Goal: Task Accomplishment & Management: Complete application form

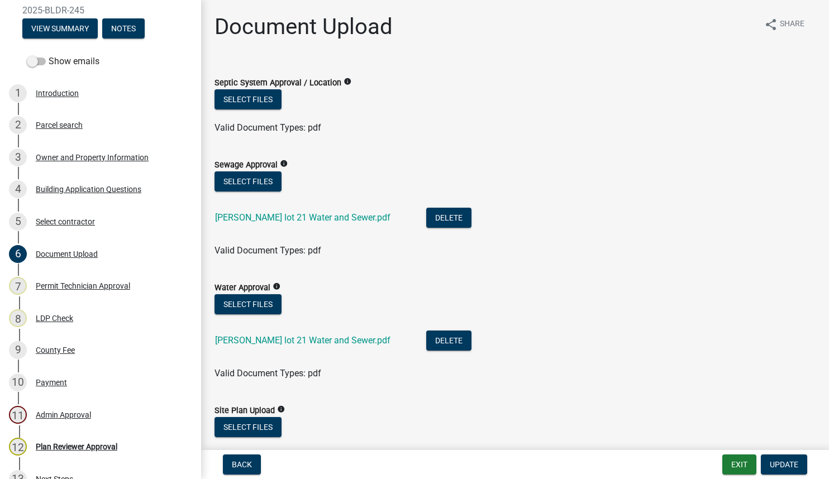
scroll to position [558, 0]
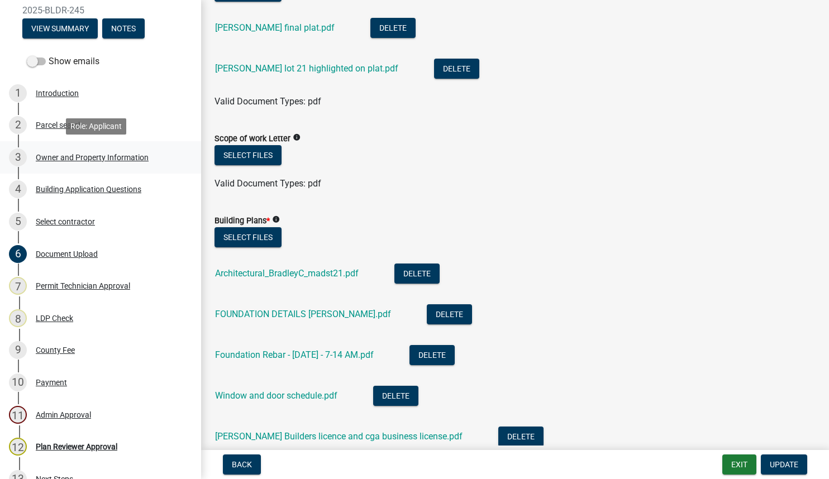
click at [69, 156] on div "Owner and Property Information" at bounding box center [92, 158] width 113 height 8
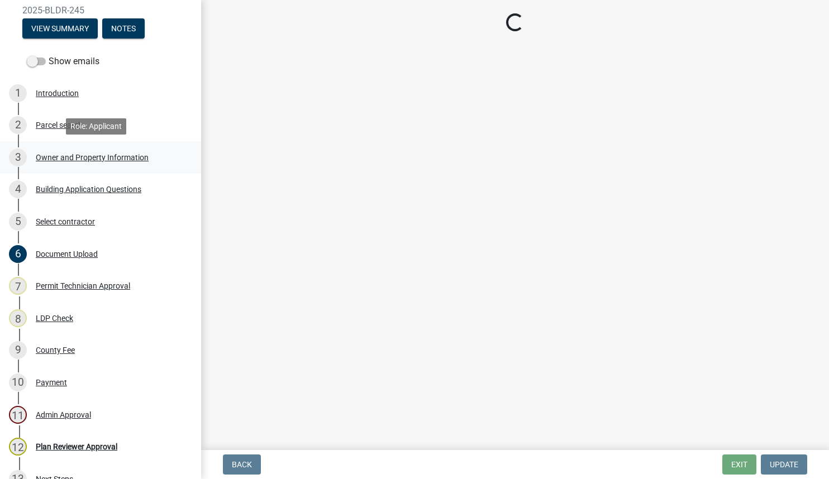
scroll to position [0, 0]
select select "af4fa47c-8bb5-4ba0-9393-e9f4e4358ca2"
select select "83394b22-4a11-496c-8e5c-75ade2e72faf"
select select "ece5c1a9-df30-4702-9587-5deee23533b7"
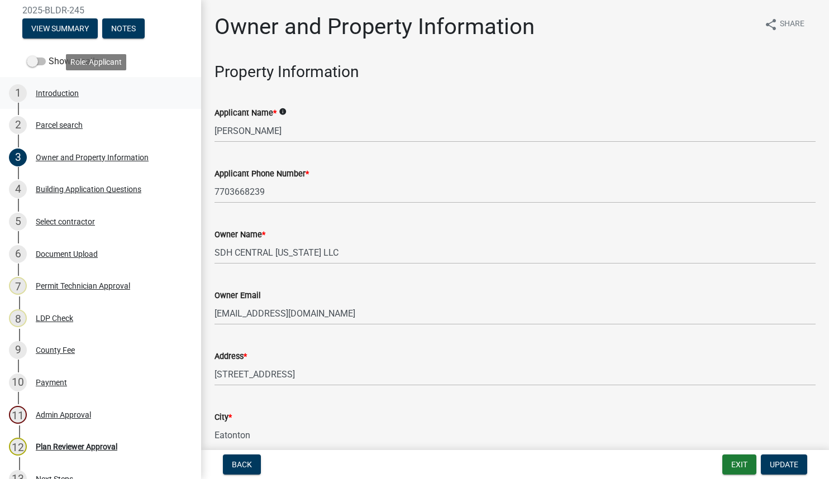
click at [58, 93] on div "Introduction" at bounding box center [57, 93] width 43 height 8
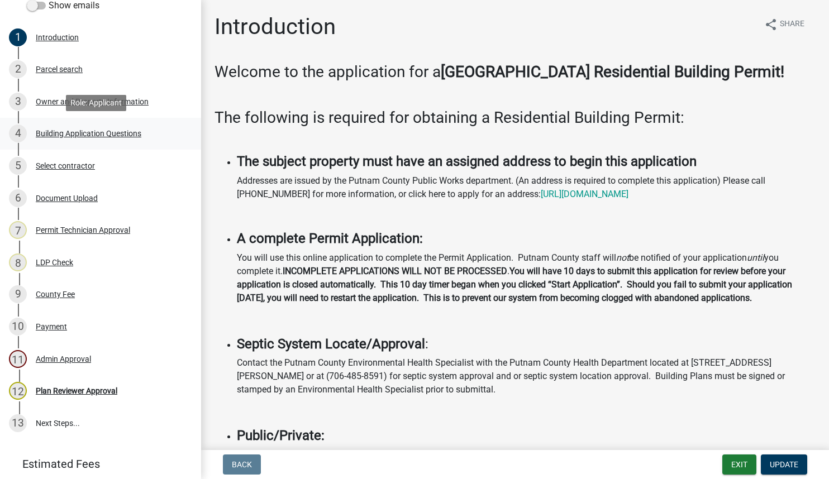
click at [66, 136] on div "Building Application Questions" at bounding box center [89, 134] width 106 height 8
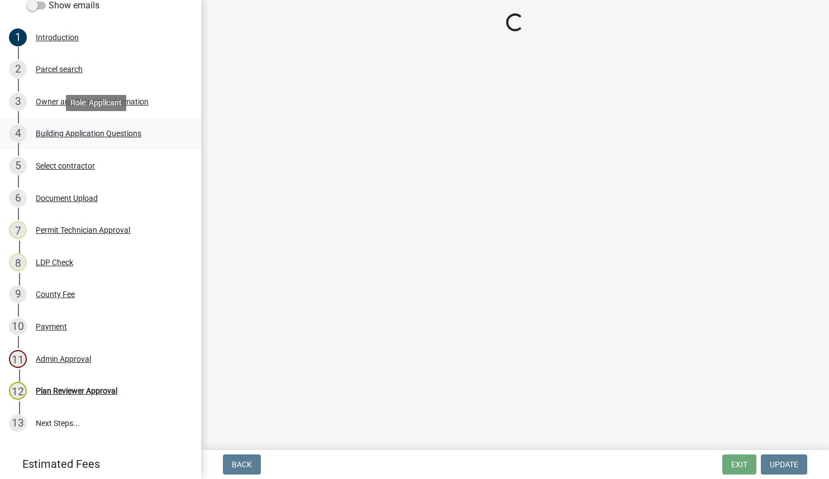
select select "2ec94193-6885-4dbb-8fbc-a6ee81e417fe"
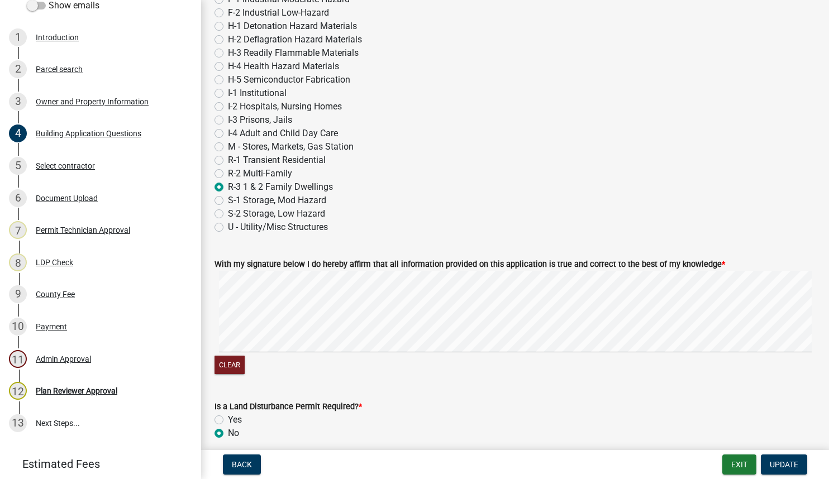
scroll to position [4392, 0]
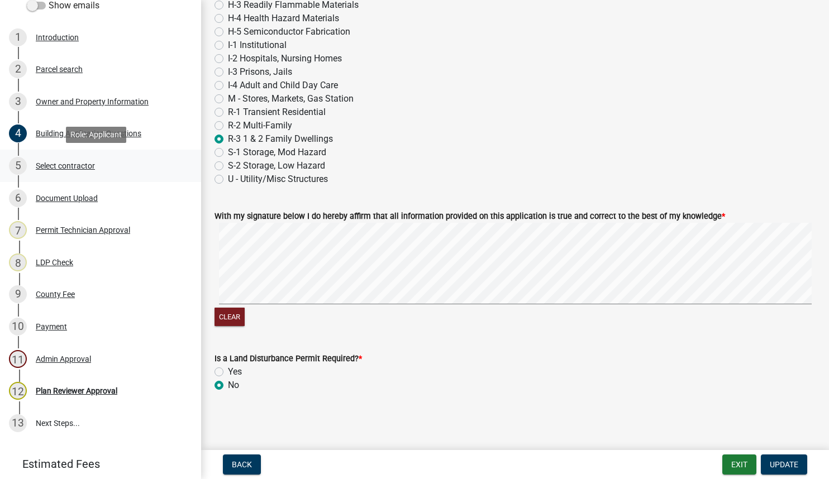
click at [61, 163] on div "Select contractor" at bounding box center [65, 166] width 59 height 8
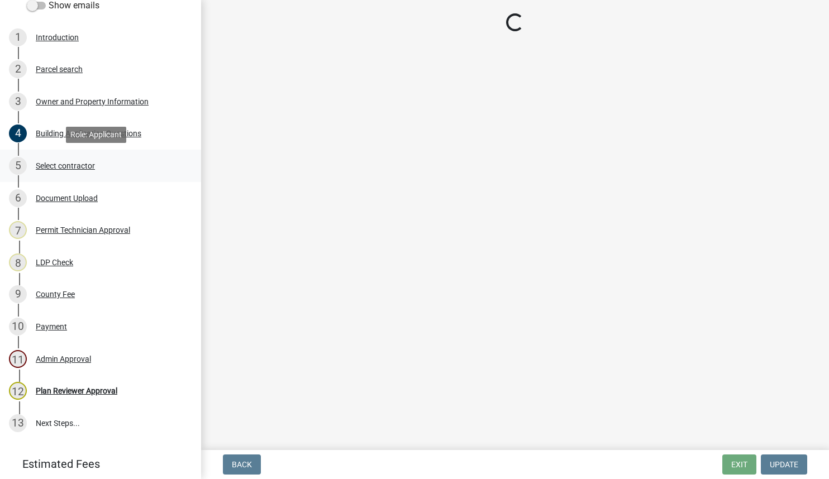
scroll to position [0, 0]
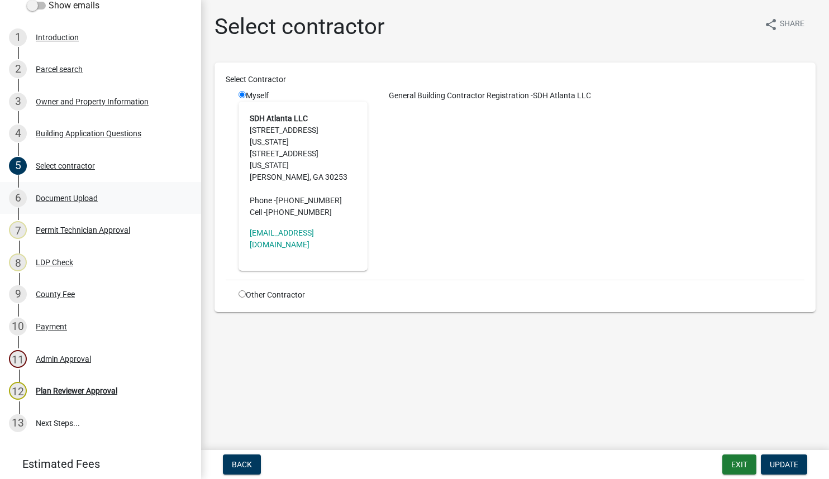
click at [60, 196] on div "Document Upload" at bounding box center [67, 198] width 62 height 8
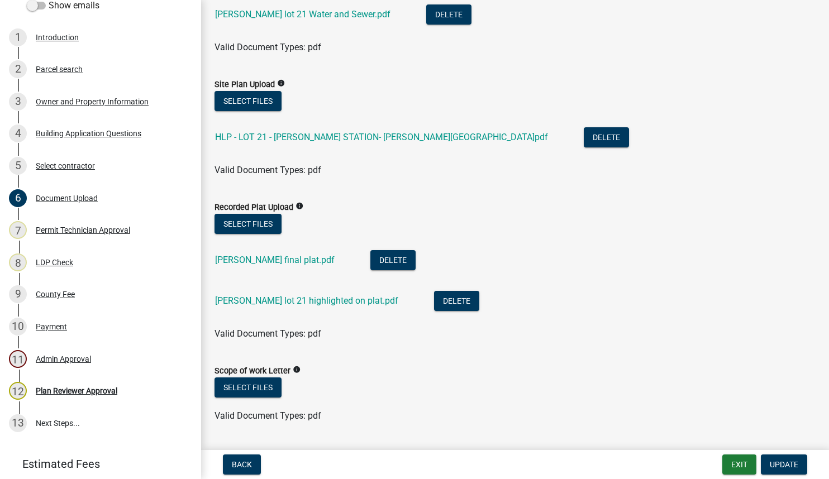
scroll to position [335, 0]
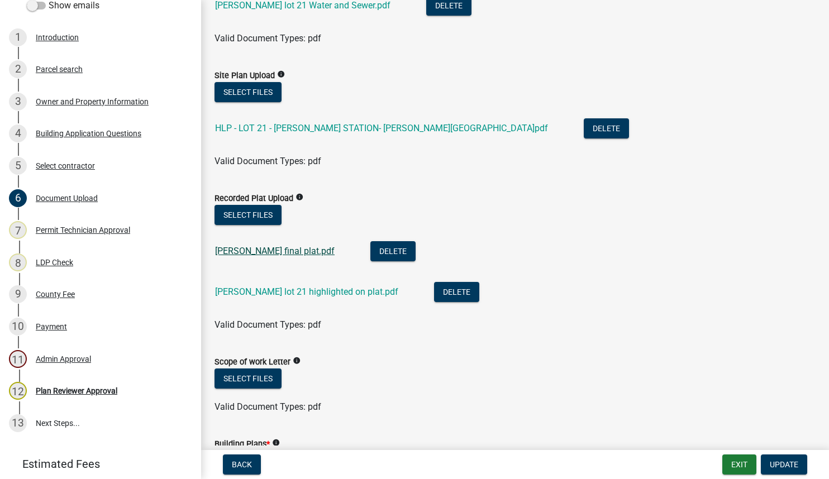
click at [256, 249] on link "[PERSON_NAME] final plat.pdf" at bounding box center [274, 251] width 119 height 11
